Goal: Transaction & Acquisition: Purchase product/service

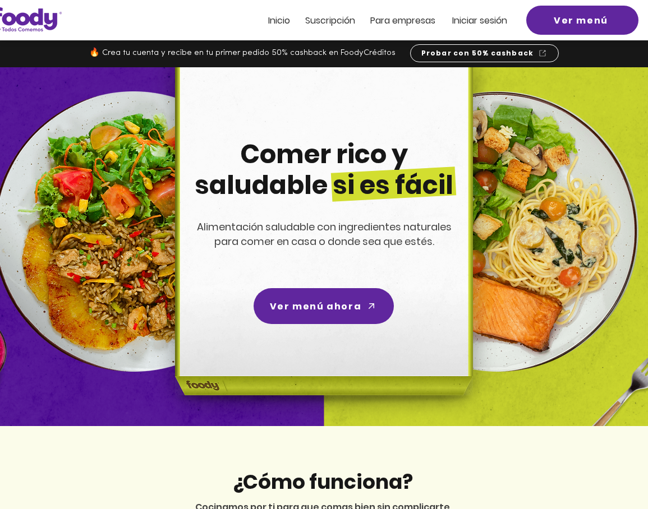
click at [515, 17] on div at bounding box center [324, 20] width 648 height 40
click at [473, 24] on span "Iniciar sesión" at bounding box center [479, 20] width 55 height 13
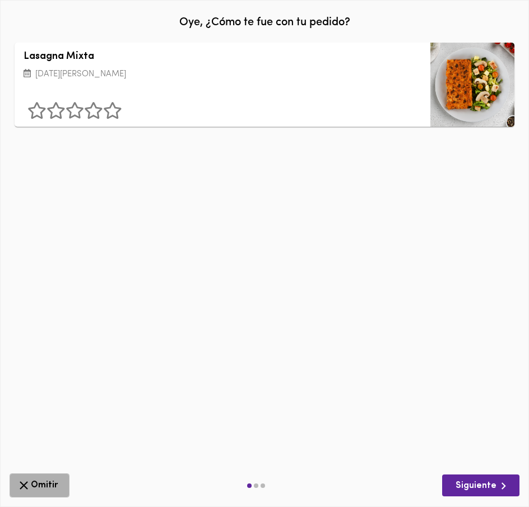
click at [36, 481] on span "Omitir" at bounding box center [39, 485] width 45 height 14
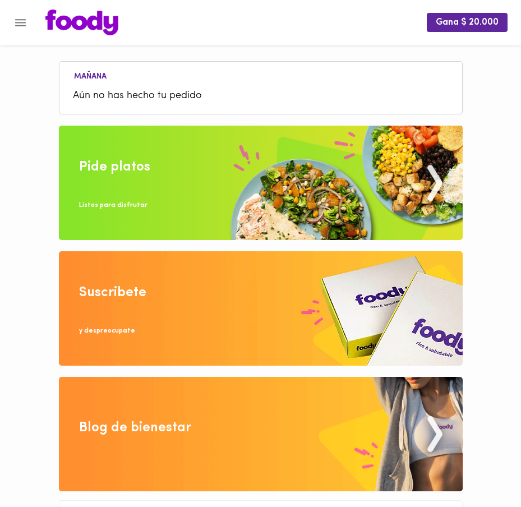
click at [271, 181] on img at bounding box center [261, 183] width 404 height 114
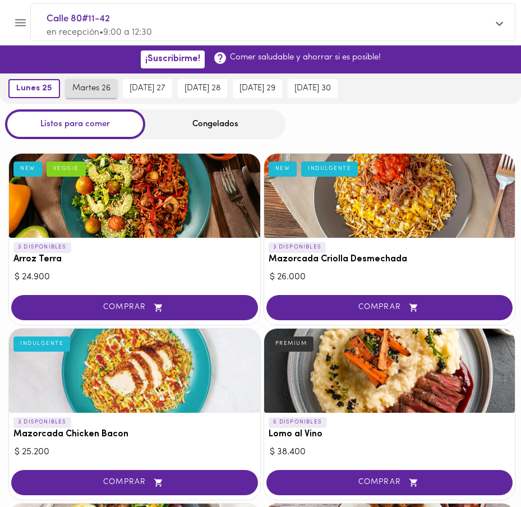
click at [104, 90] on span "martes 26" at bounding box center [91, 89] width 38 height 10
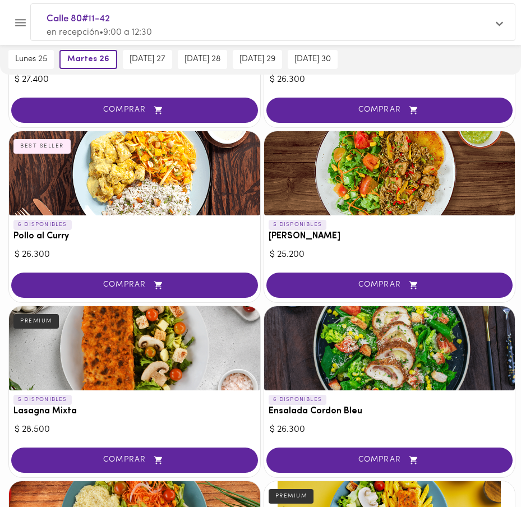
scroll to position [1078, 0]
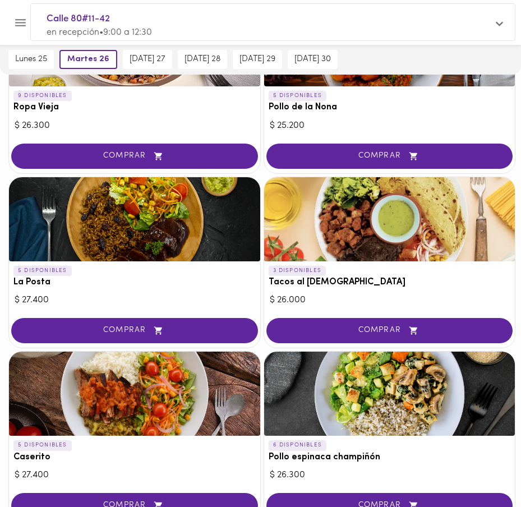
click at [176, 326] on span "COMPRAR" at bounding box center [134, 331] width 219 height 10
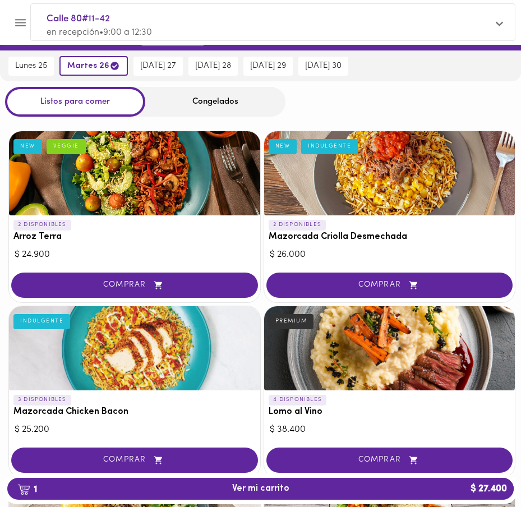
scroll to position [0, 0]
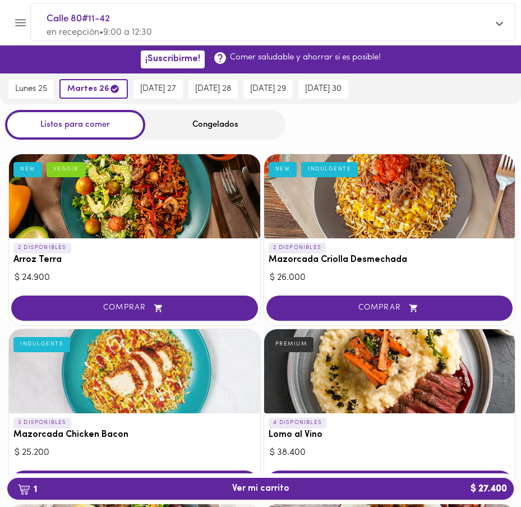
click at [214, 126] on div "Congelados" at bounding box center [215, 125] width 140 height 30
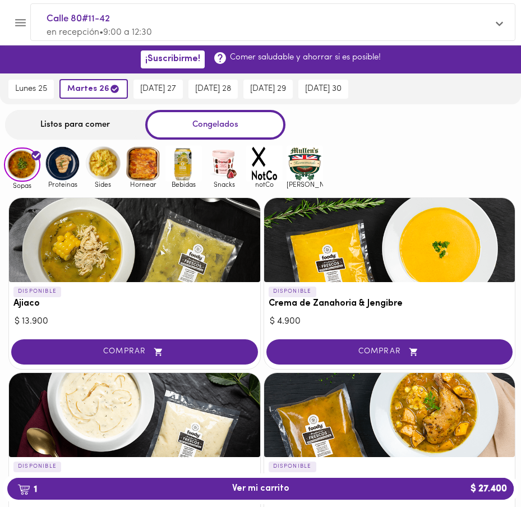
click at [81, 156] on div "Sides" at bounding box center [101, 167] width 40 height 44
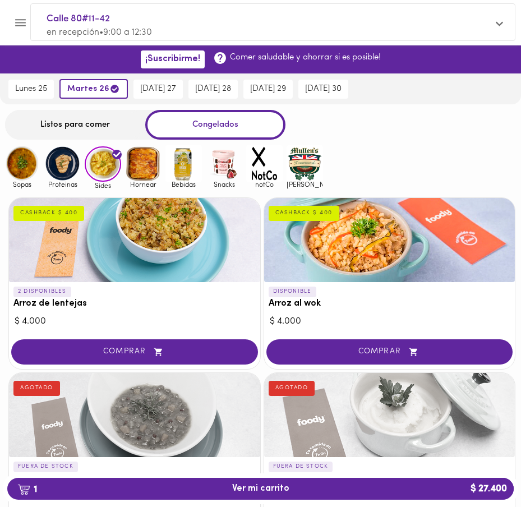
click at [67, 163] on img at bounding box center [62, 163] width 36 height 36
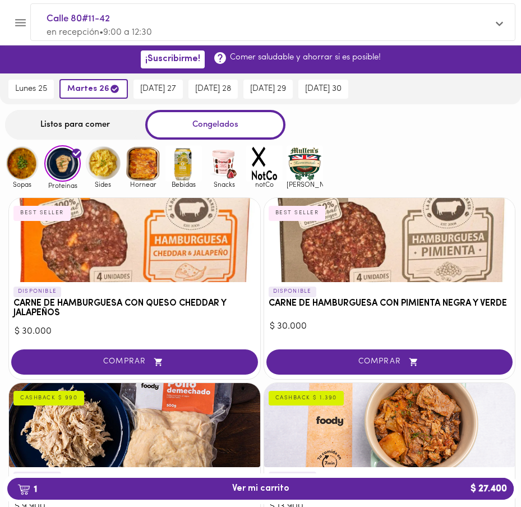
click at [260, 160] on img at bounding box center [264, 163] width 36 height 36
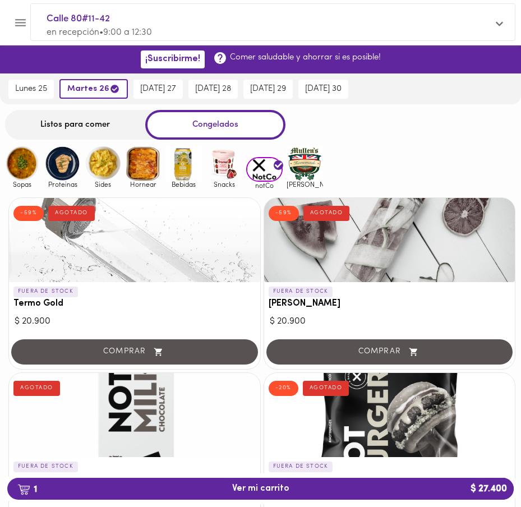
click at [311, 166] on img at bounding box center [305, 163] width 36 height 36
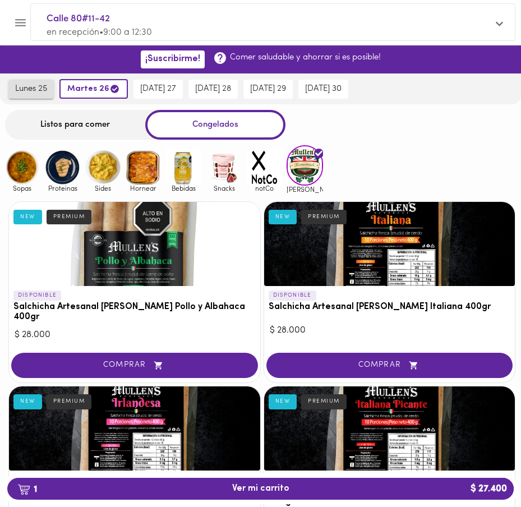
click at [44, 90] on span "lunes 25" at bounding box center [31, 89] width 32 height 10
click at [143, 149] on img at bounding box center [143, 167] width 36 height 36
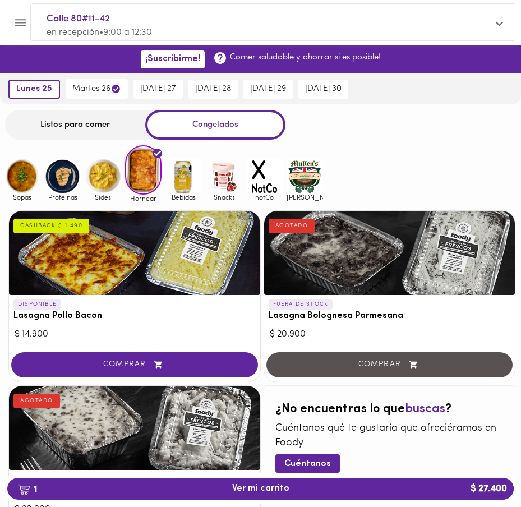
click at [214, 178] on img at bounding box center [224, 176] width 36 height 36
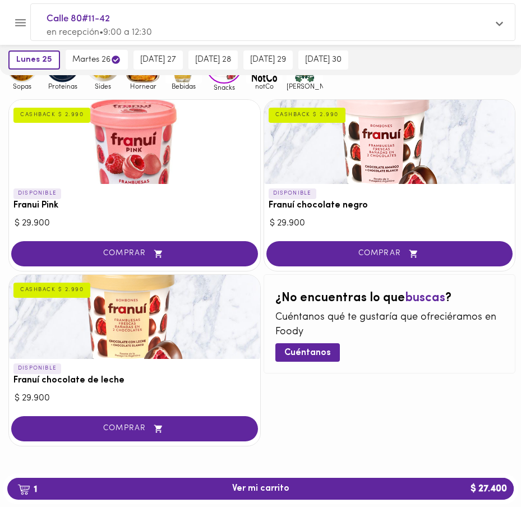
scroll to position [102, 0]
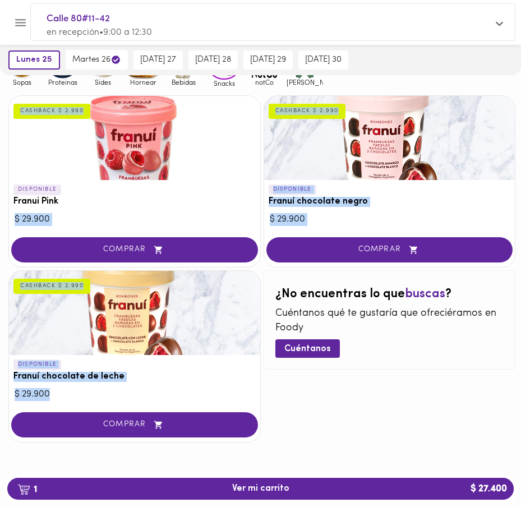
drag, startPoint x: 54, startPoint y: 391, endPoint x: 18, endPoint y: 104, distance: 288.8
click at [18, 104] on div "DISPONIBLE Franui Pink CASHBACK $ 2.990 $ 29.900 COMPRAR DISPONIBLE Franuí choc…" at bounding box center [260, 269] width 521 height 364
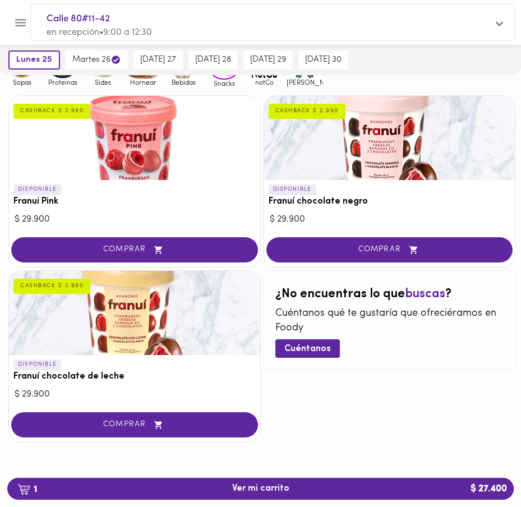
click at [389, 385] on div "¿No encuentras lo que buscas ? Cuéntanos qué te gustaría que ofreciéramos en Fo…" at bounding box center [390, 356] width 252 height 172
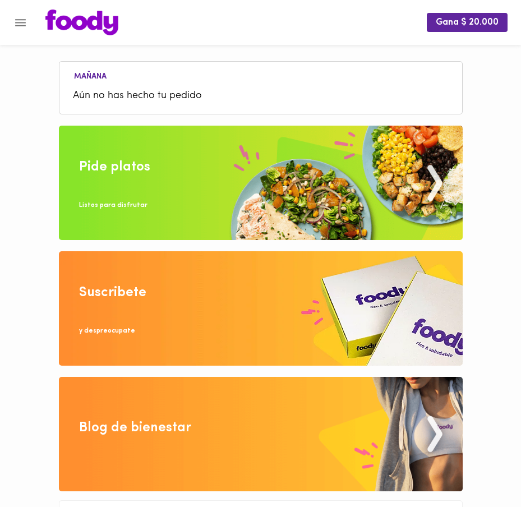
click at [24, 29] on button "Menu" at bounding box center [20, 22] width 27 height 27
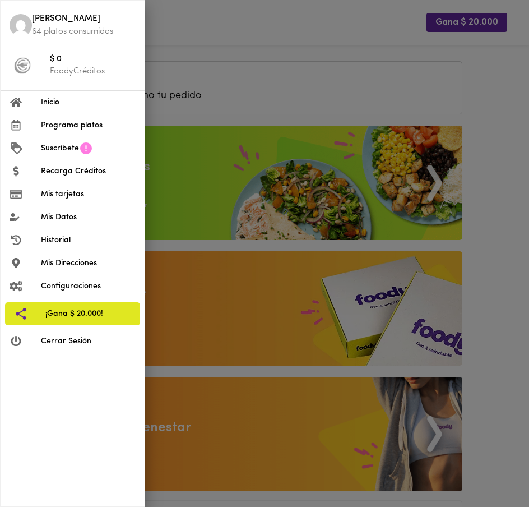
click at [274, 180] on div at bounding box center [264, 253] width 529 height 507
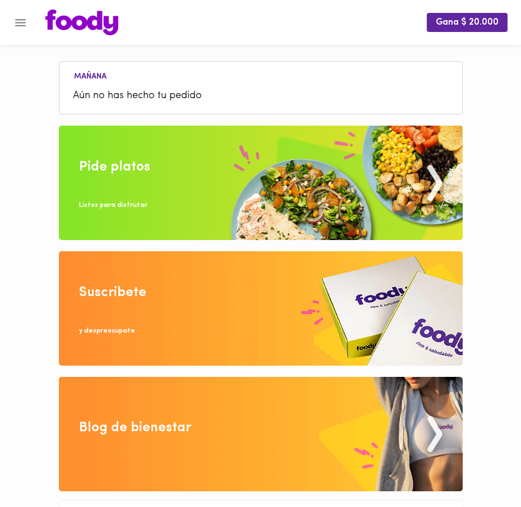
click at [224, 182] on img at bounding box center [261, 183] width 404 height 114
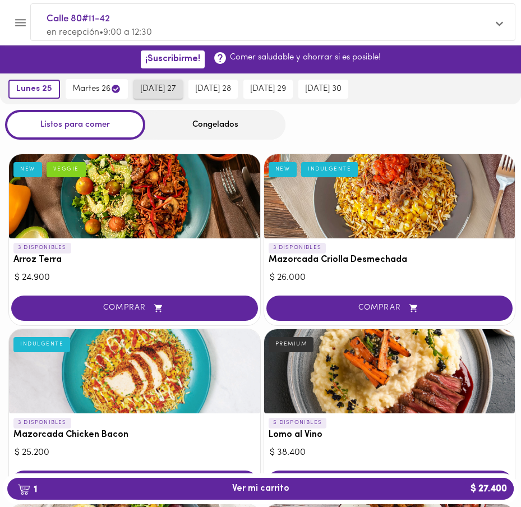
click at [175, 88] on span "miércoles 27" at bounding box center [158, 89] width 36 height 10
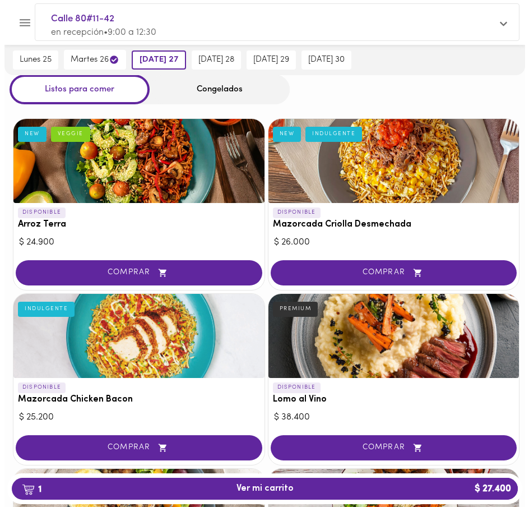
scroll to position [86, 0]
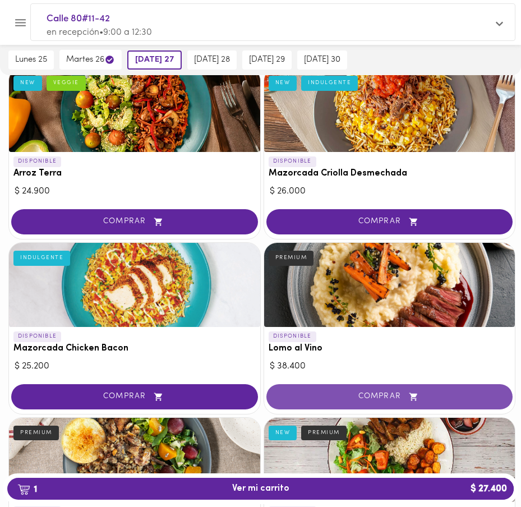
click at [387, 394] on span "COMPRAR" at bounding box center [389, 397] width 219 height 10
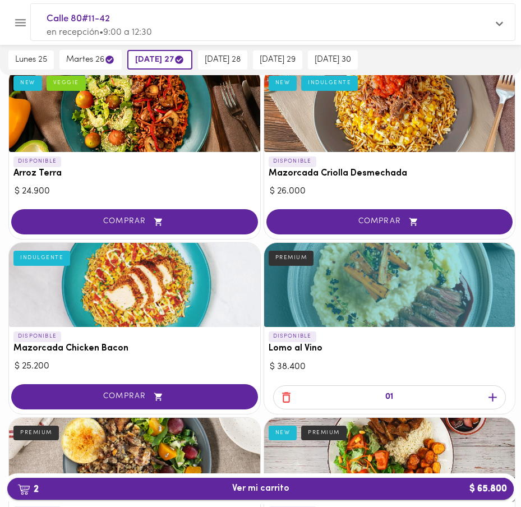
click at [300, 481] on button "2 Ver mi carrito $ 65.800" at bounding box center [260, 489] width 506 height 22
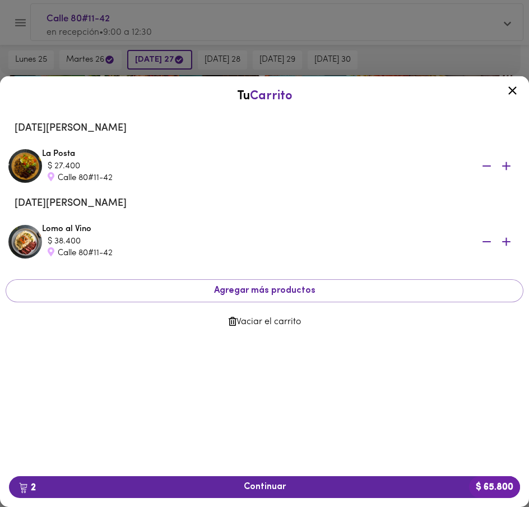
click at [486, 168] on icon "button" at bounding box center [487, 166] width 14 height 14
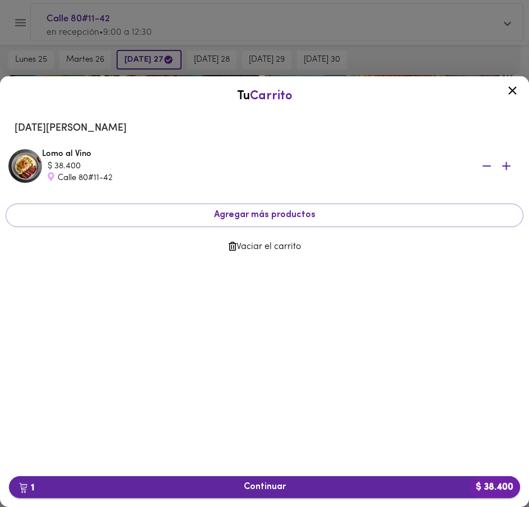
click at [252, 491] on span "1 Continuar $ 38.400" at bounding box center [264, 487] width 493 height 11
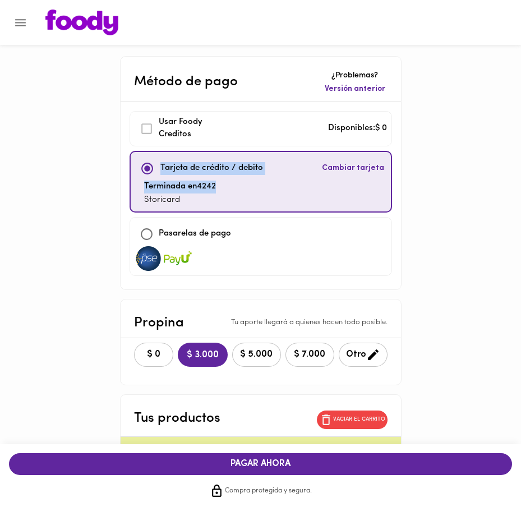
drag, startPoint x: 211, startPoint y: 188, endPoint x: 147, endPoint y: 163, distance: 69.2
click at [147, 163] on div "Tarjeta de crédito / debito Cambiar tarjeta Terminada en 4242 Storicard" at bounding box center [261, 182] width 262 height 62
click at [96, 183] on div "Método de pago ¿Problemas? Versión anterior Usar Foody Creditos Disponibles: $ …" at bounding box center [260, 418] width 521 height 725
